Goal: Task Accomplishment & Management: Use online tool/utility

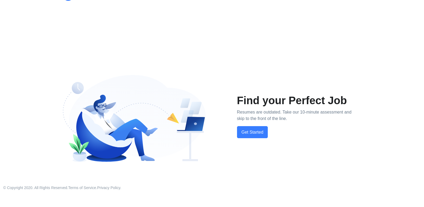
scroll to position [24, 0]
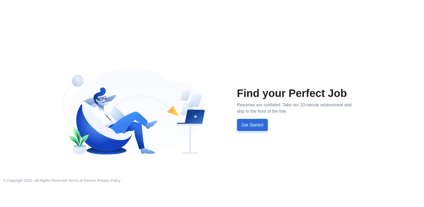
click at [249, 123] on button "Get Started" at bounding box center [252, 125] width 31 height 12
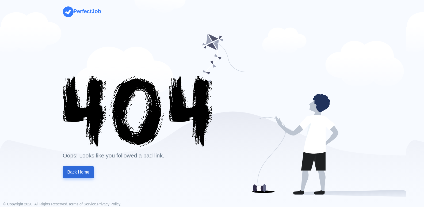
click at [85, 168] on link "Back Home" at bounding box center [78, 172] width 31 height 12
click at [76, 172] on link "Back Home" at bounding box center [78, 172] width 31 height 12
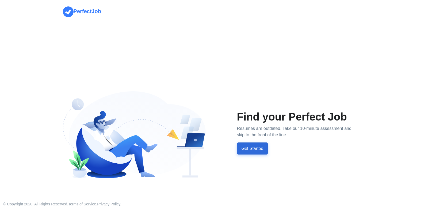
click at [257, 146] on button "Get Started" at bounding box center [252, 148] width 31 height 12
click at [245, 148] on button "Get Started" at bounding box center [252, 148] width 31 height 12
